Goal: Find specific page/section: Find specific page/section

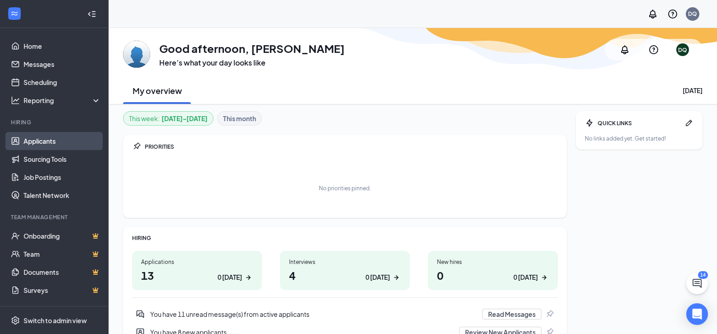
click at [56, 139] on link "Applicants" at bounding box center [62, 141] width 77 height 18
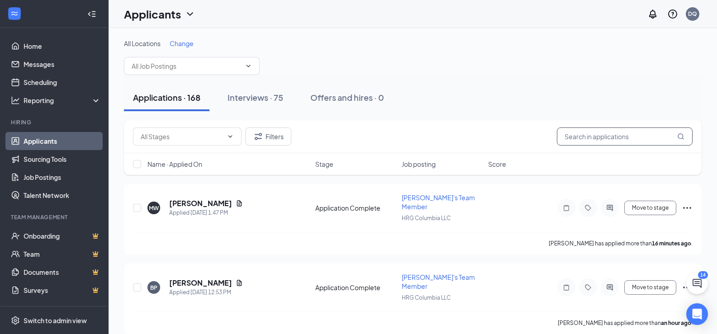
click at [572, 137] on input "text" at bounding box center [624, 136] width 136 height 18
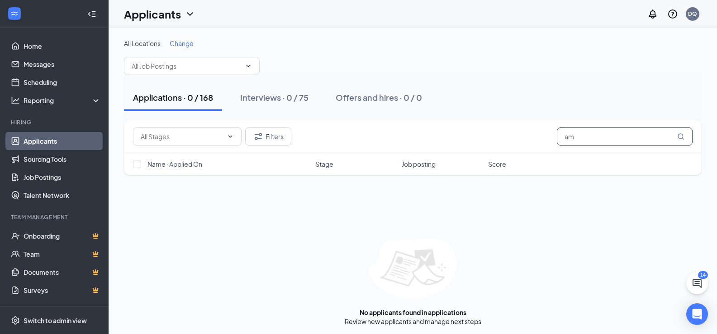
type input "a"
type input "A"
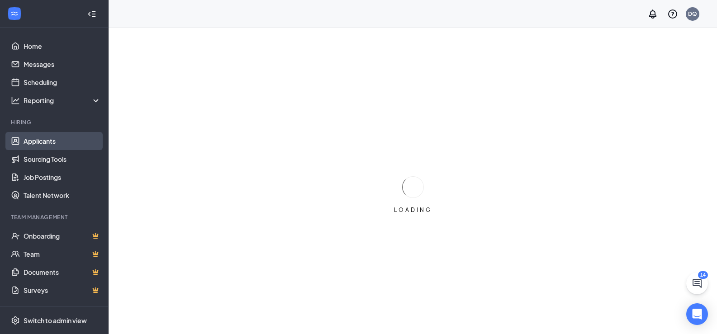
click at [74, 138] on link "Applicants" at bounding box center [62, 141] width 77 height 18
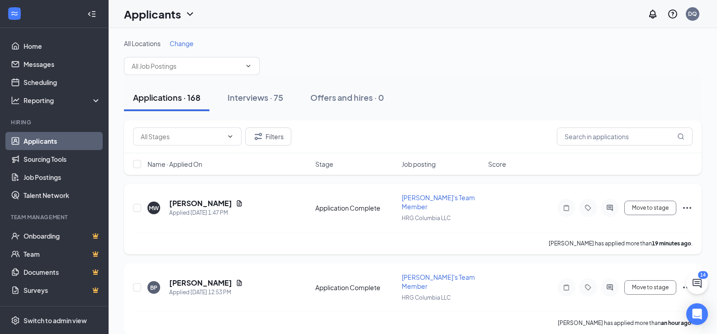
click at [289, 203] on div "[PERSON_NAME][GEOGRAPHIC_DATA] Applied [DATE] 1:47 PM" at bounding box center [228, 207] width 162 height 19
click at [197, 198] on h5 "[PERSON_NAME]" at bounding box center [200, 203] width 63 height 10
